Goal: Transaction & Acquisition: Purchase product/service

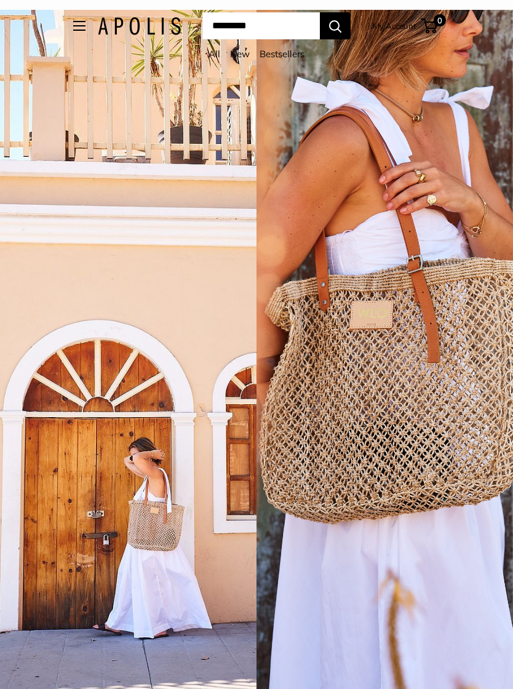
click at [239, 57] on link "New" at bounding box center [240, 54] width 20 height 12
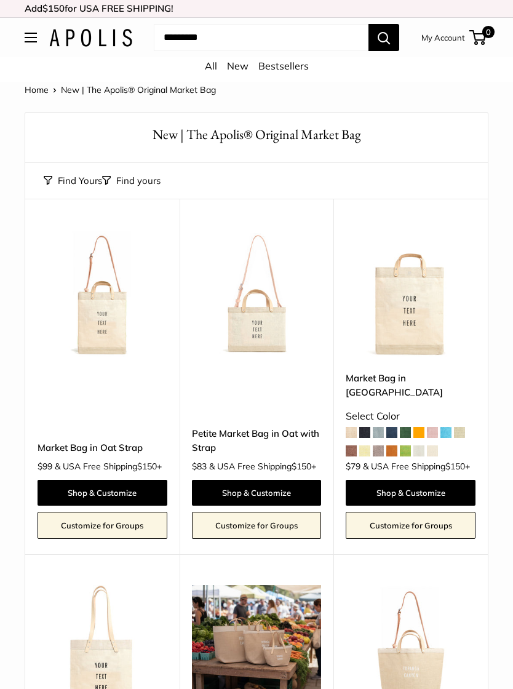
click at [38, 90] on link "Home" at bounding box center [37, 89] width 24 height 11
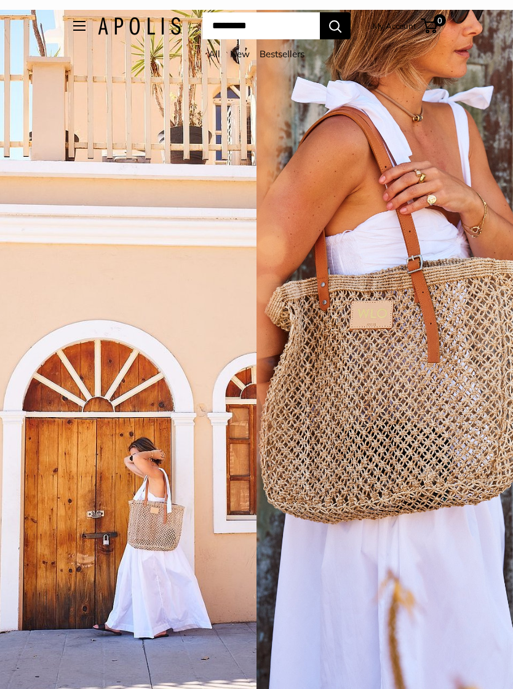
click at [357, 382] on div "1 / 5" at bounding box center [384, 354] width 256 height 689
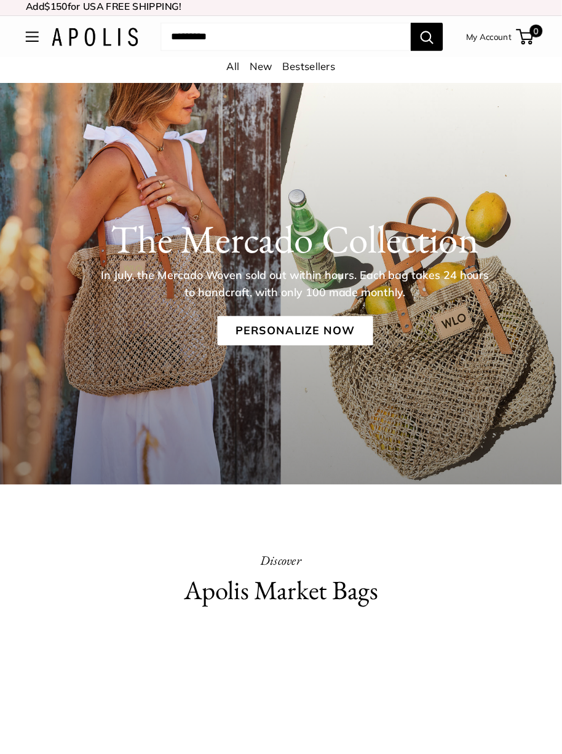
scroll to position [4, 0]
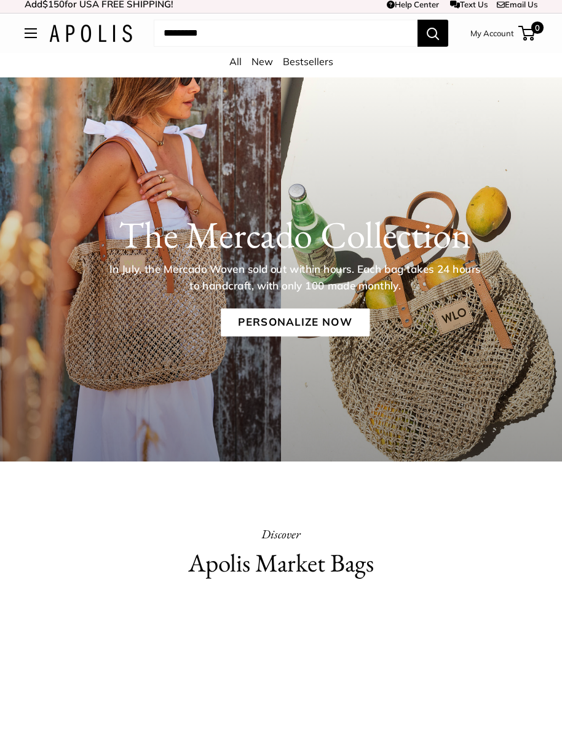
click at [279, 323] on link "Personalize Now" at bounding box center [295, 323] width 149 height 28
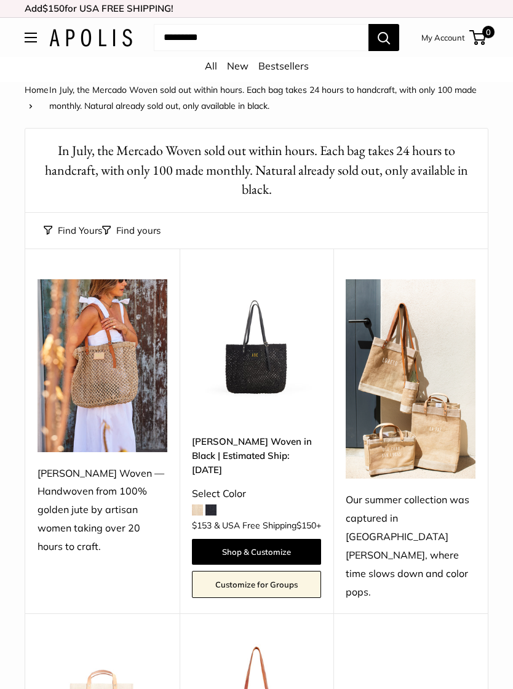
click at [199, 504] on span at bounding box center [197, 509] width 11 height 11
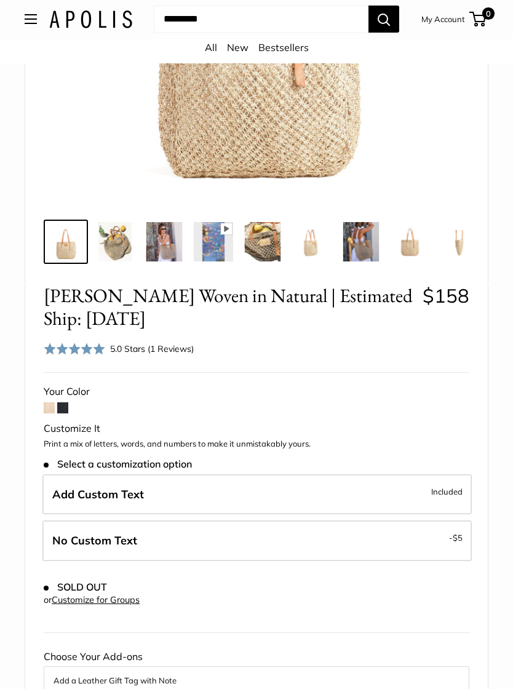
scroll to position [327, 0]
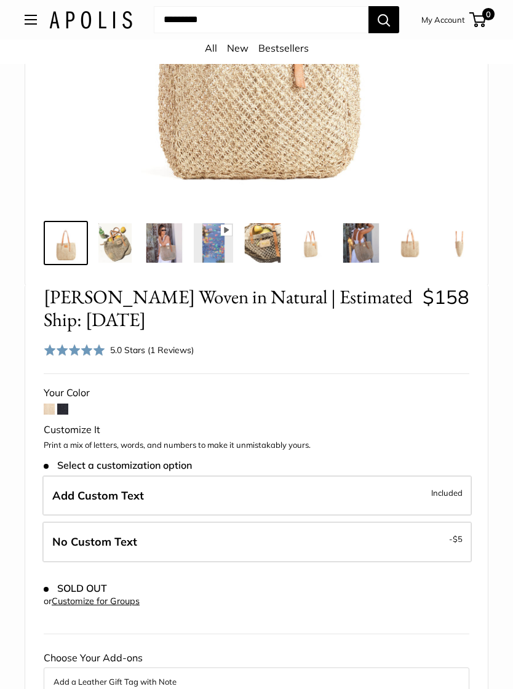
click at [65, 408] on span at bounding box center [62, 408] width 11 height 11
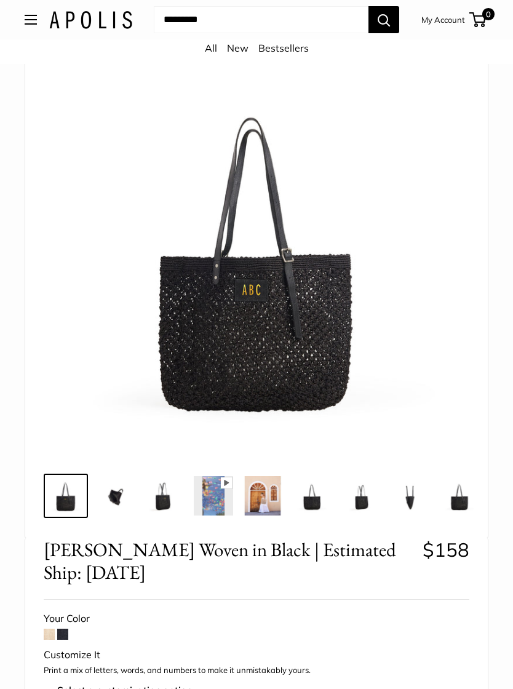
scroll to position [74, 0]
